Goal: Task Accomplishment & Management: Complete application form

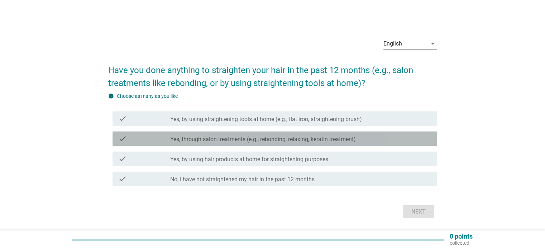
click at [378, 137] on div "check_box_outline_blank Yes, through salon treatments (e.g., rebonding, relaxin…" at bounding box center [300, 138] width 261 height 9
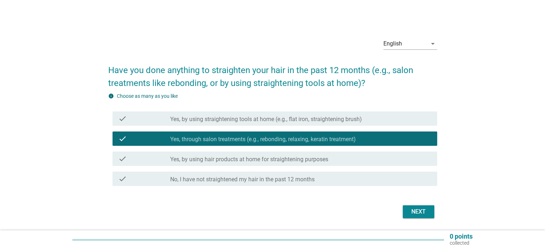
click at [429, 209] on button "Next" at bounding box center [419, 211] width 32 height 13
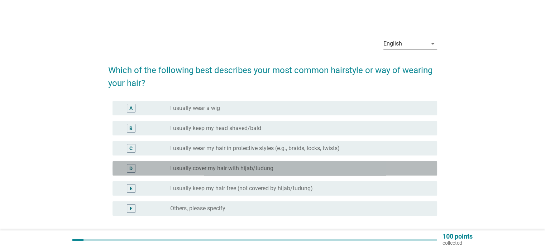
click at [346, 164] on div "D radio_button_unchecked I usually cover my hair with hijab/[PERSON_NAME]" at bounding box center [275, 168] width 325 height 14
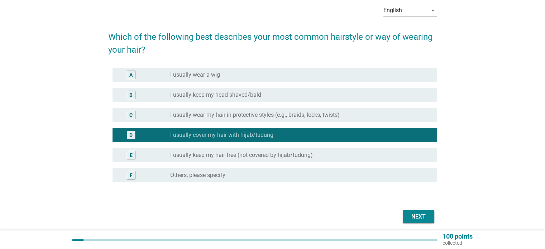
scroll to position [60, 0]
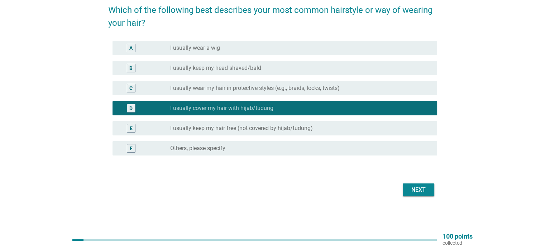
click at [418, 189] on div "Next" at bounding box center [419, 190] width 20 height 9
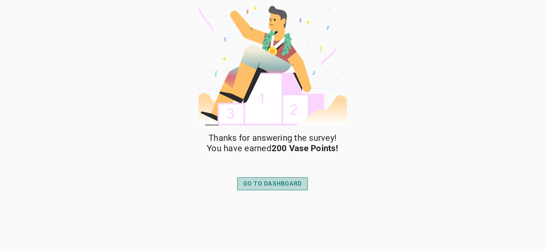
click at [300, 180] on div "GO TO DASHBOARD" at bounding box center [273, 184] width 59 height 9
